Goal: Navigation & Orientation: Find specific page/section

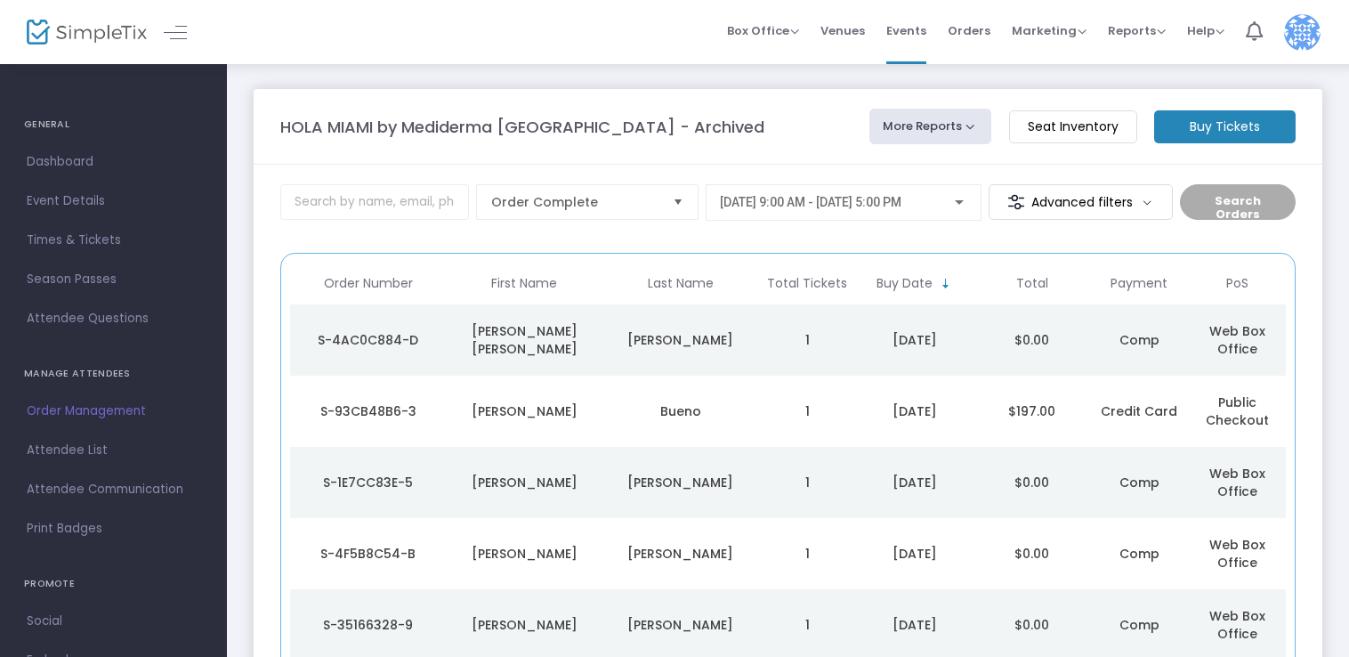
click at [570, 126] on m-panel-title "HOLA MIAMI by Mediderma [GEOGRAPHIC_DATA] - Archived" at bounding box center [522, 127] width 484 height 24
click at [78, 163] on span "Dashboard" at bounding box center [113, 161] width 173 height 23
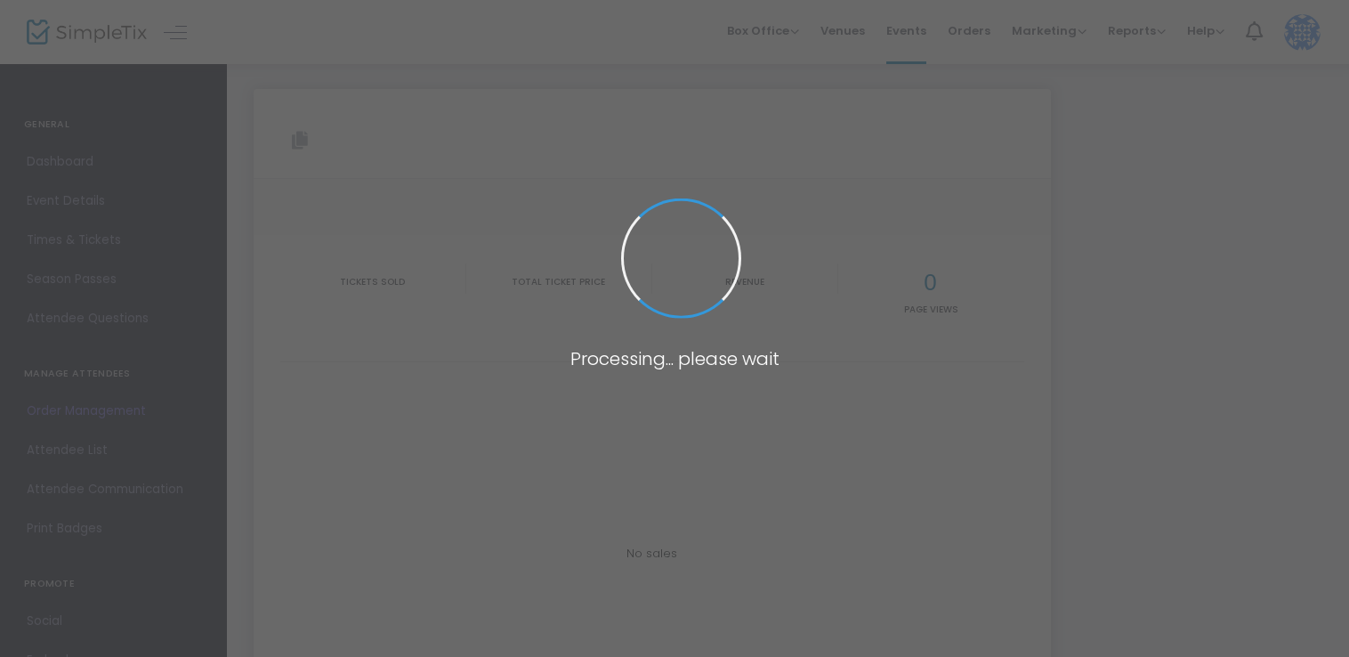
type input "[URL][DOMAIN_NAME]"
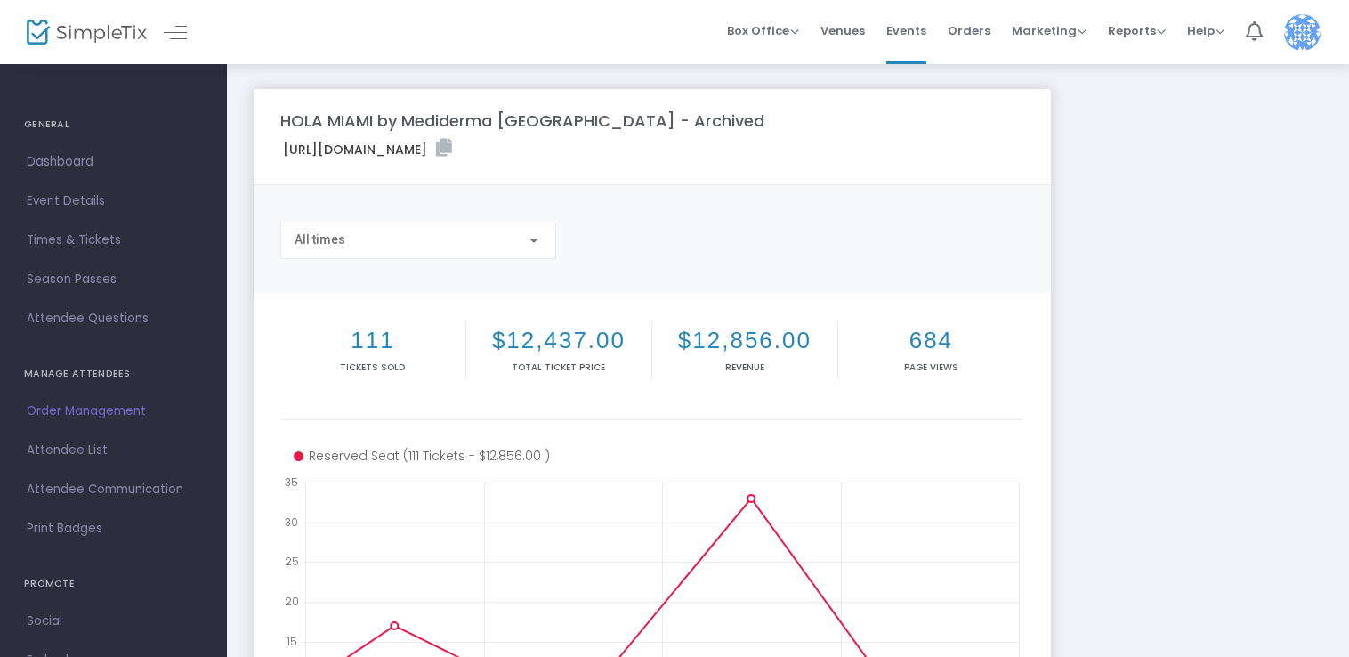
click at [516, 242] on div "All times" at bounding box center [409, 240] width 231 height 14
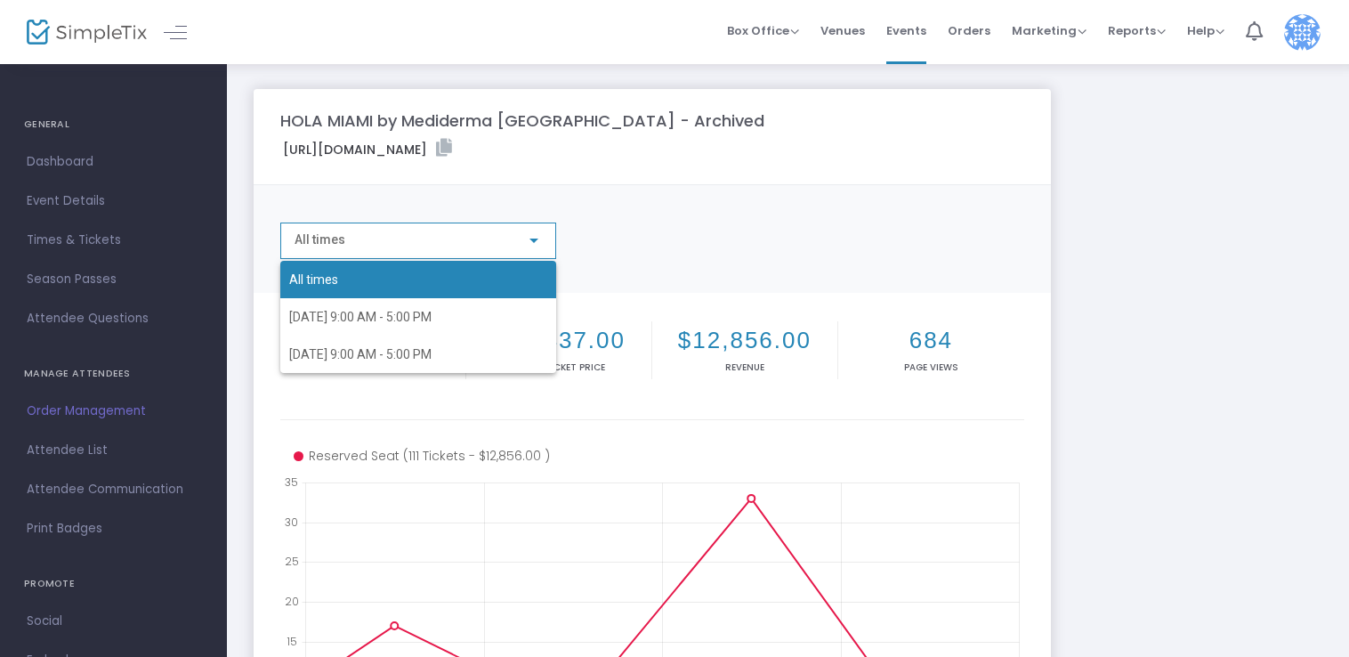
click at [739, 205] on div at bounding box center [674, 328] width 1349 height 657
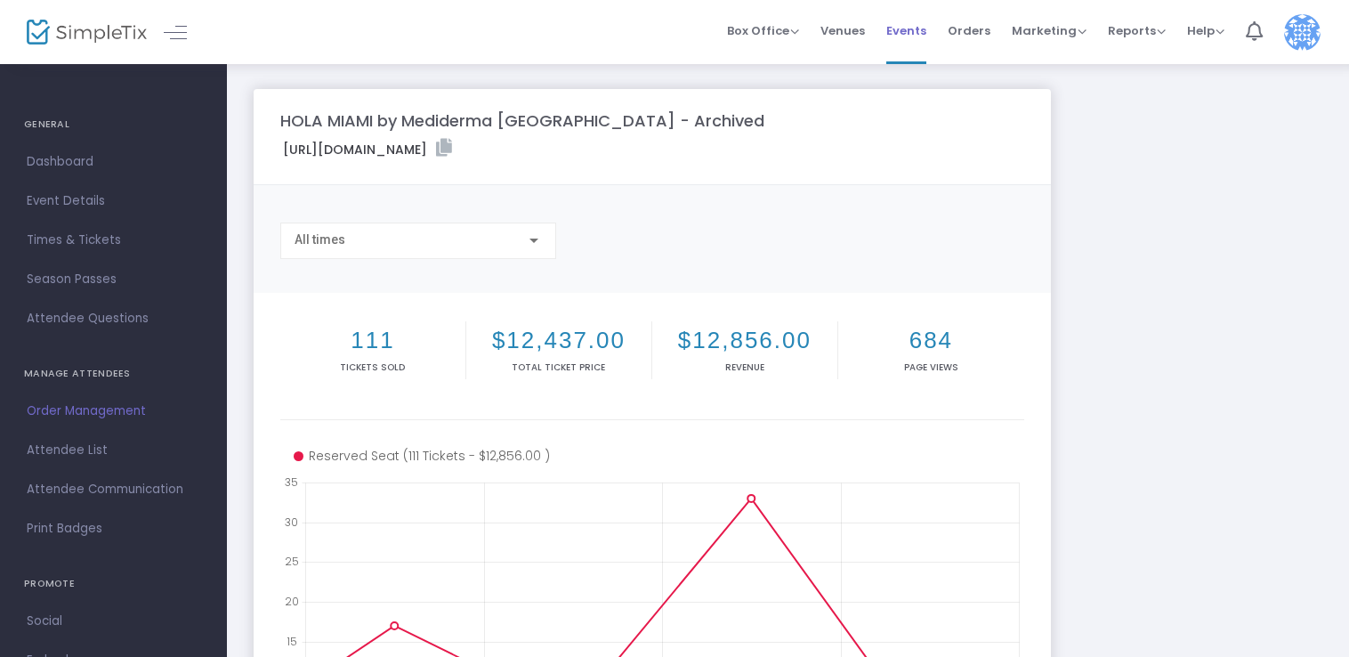
click at [920, 23] on span "Events" at bounding box center [906, 30] width 40 height 45
